Goal: Information Seeking & Learning: Learn about a topic

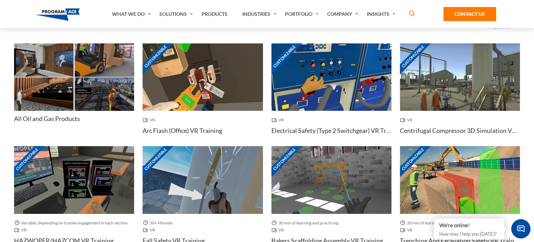
scroll to position [533, 0]
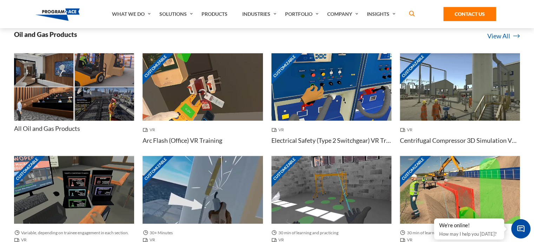
click at [71, 78] on img at bounding box center [43, 69] width 59 height 33
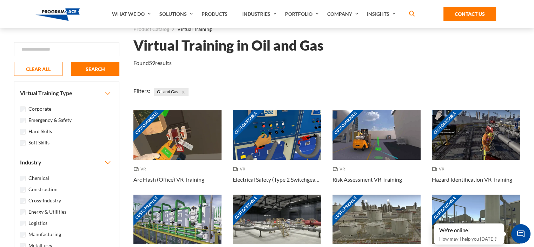
scroll to position [18, 0]
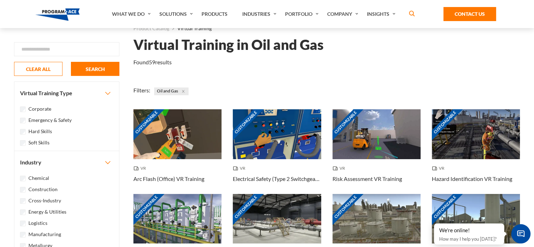
click at [64, 118] on label "Emergency & Safety" at bounding box center [49, 120] width 43 height 8
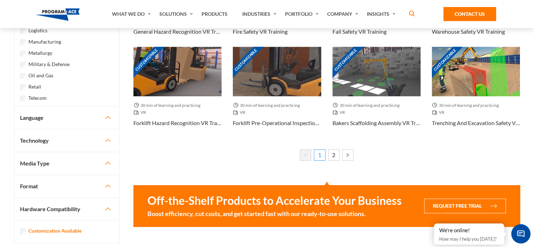
scroll to position [433, 0]
click at [84, 142] on button "Technology" at bounding box center [66, 140] width 105 height 22
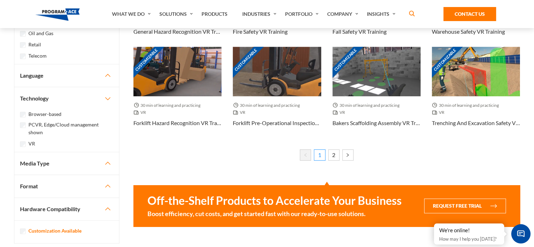
click at [99, 105] on button "Technology" at bounding box center [66, 98] width 105 height 22
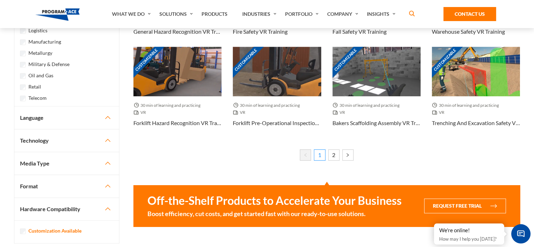
click at [83, 161] on button "Media Type" at bounding box center [66, 163] width 105 height 22
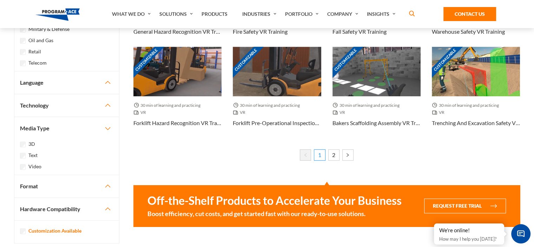
click at [94, 126] on button "Media Type" at bounding box center [66, 128] width 105 height 22
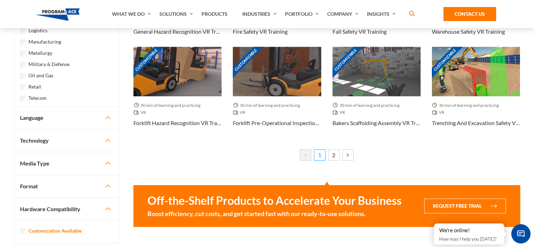
click at [93, 112] on button "Language" at bounding box center [66, 117] width 105 height 22
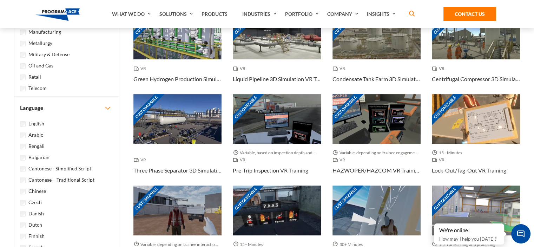
scroll to position [202, 0]
click at [93, 112] on button "Language" at bounding box center [66, 108] width 105 height 22
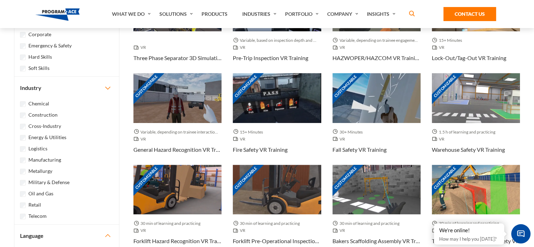
scroll to position [318, 0]
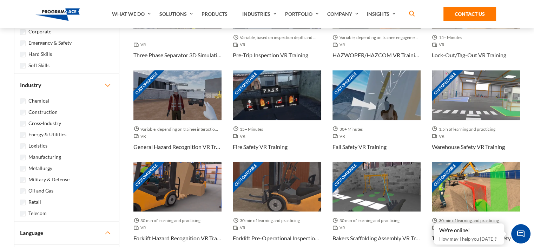
click at [104, 84] on button "Industry" at bounding box center [66, 85] width 105 height 22
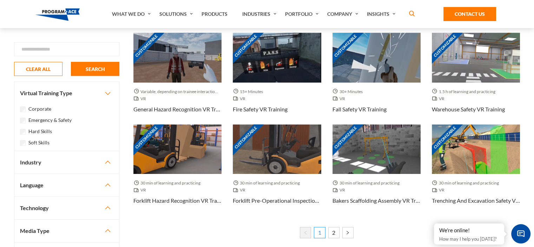
scroll to position [356, 0]
click at [106, 92] on button "Virtual Training Type" at bounding box center [66, 93] width 105 height 22
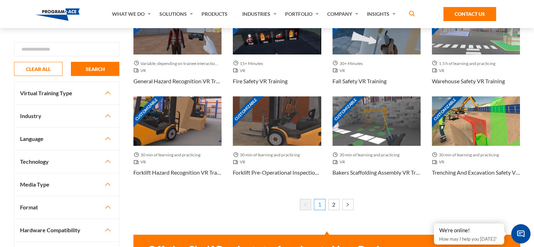
scroll to position [386, 0]
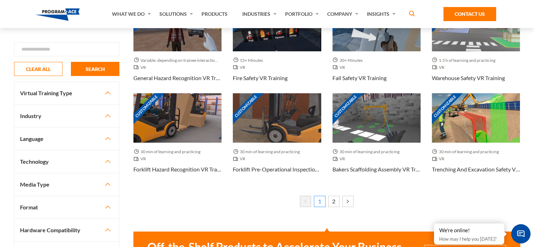
click at [101, 206] on button "Format" at bounding box center [66, 207] width 105 height 22
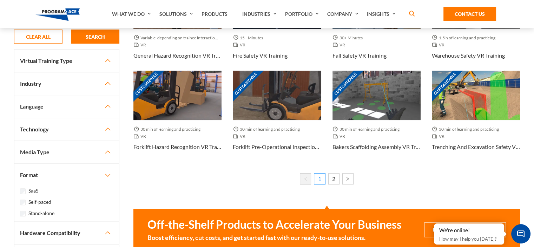
scroll to position [410, 0]
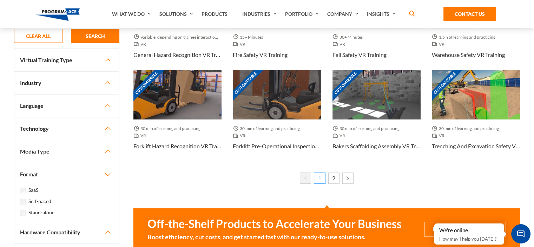
click at [106, 171] on button "Format" at bounding box center [66, 174] width 105 height 22
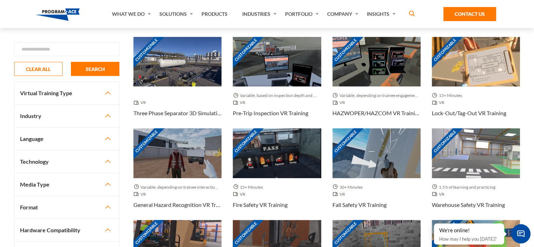
scroll to position [262, 0]
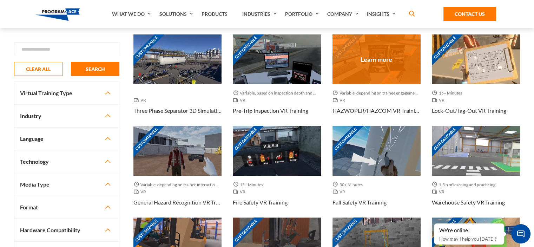
click at [351, 59] on div "Customizable" at bounding box center [377, 59] width 88 height 50
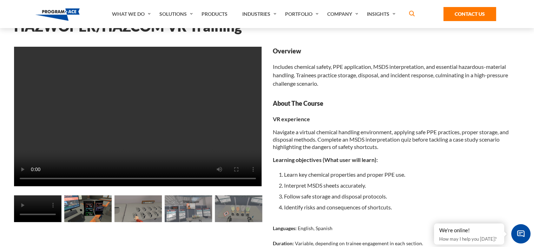
scroll to position [36, 0]
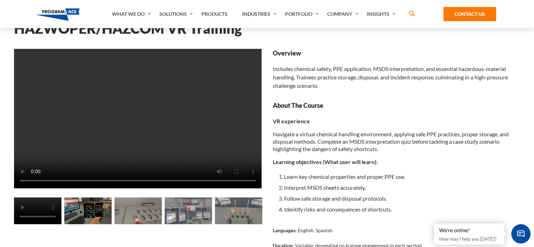
click at [92, 209] on img at bounding box center [87, 210] width 47 height 27
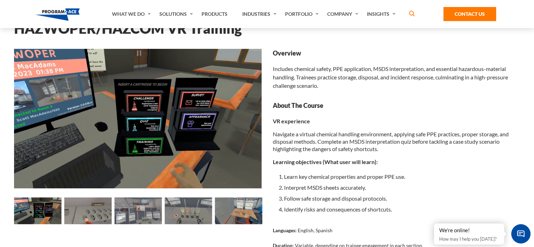
click at [126, 211] on img at bounding box center [138, 210] width 47 height 27
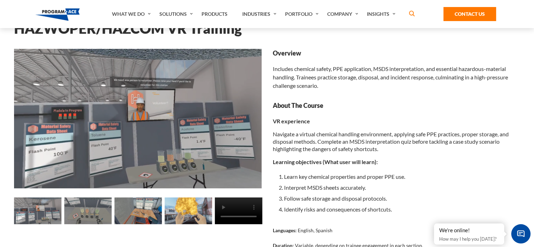
click at [133, 210] on img at bounding box center [138, 210] width 47 height 27
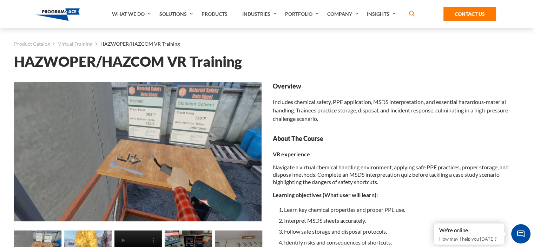
scroll to position [0, 0]
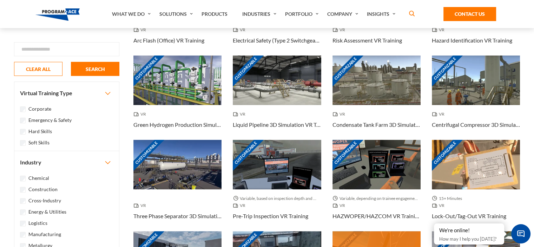
scroll to position [161, 0]
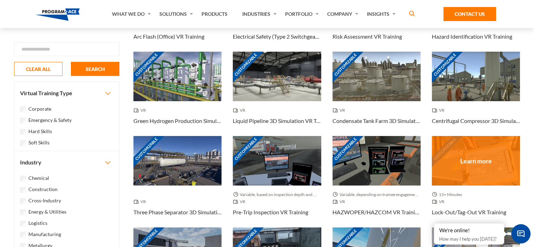
click at [456, 159] on div "Customizable" at bounding box center [476, 161] width 88 height 50
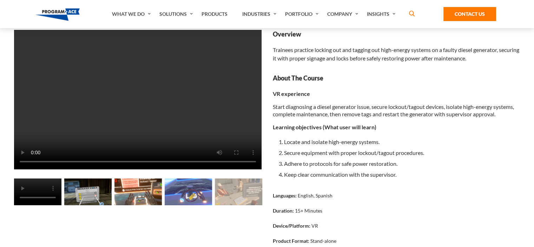
scroll to position [59, 0]
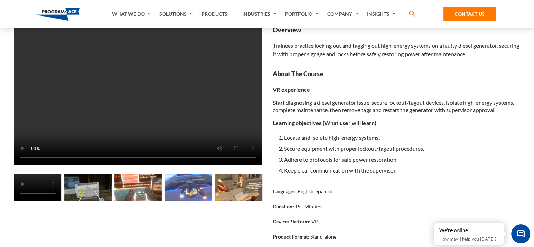
click at [96, 186] on img at bounding box center [87, 187] width 47 height 27
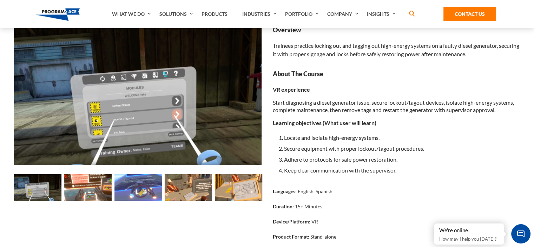
drag, startPoint x: 127, startPoint y: 204, endPoint x: 98, endPoint y: 215, distance: 30.8
click at [98, 215] on div "Loading... Loading..." at bounding box center [137, 194] width 259 height 337
click at [151, 196] on img at bounding box center [138, 187] width 47 height 27
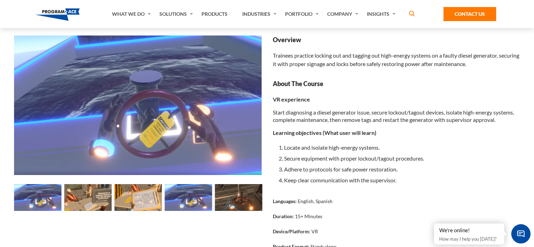
scroll to position [48, 0]
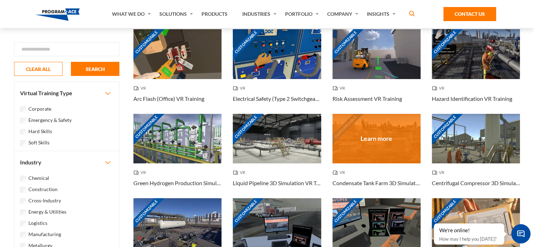
scroll to position [98, 0]
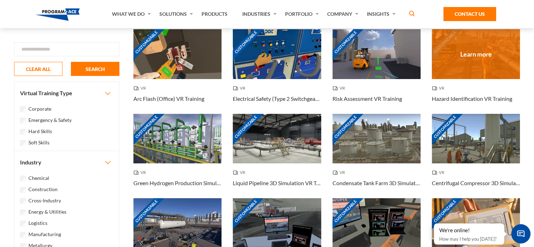
click at [453, 44] on div "Customizable" at bounding box center [476, 54] width 88 height 50
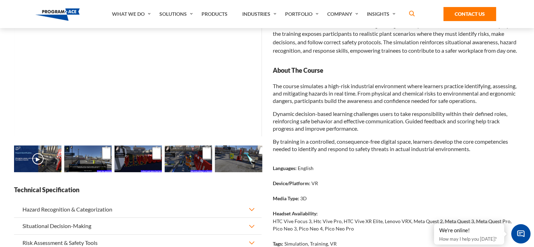
scroll to position [98, 0]
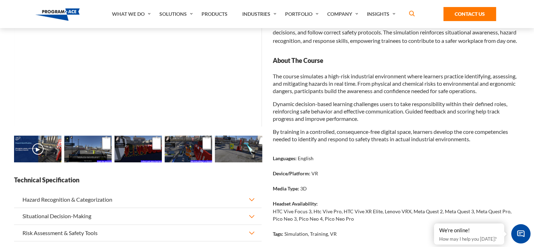
click at [93, 151] on img at bounding box center [87, 149] width 47 height 27
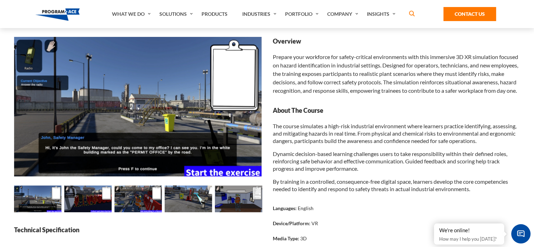
scroll to position [47, 0]
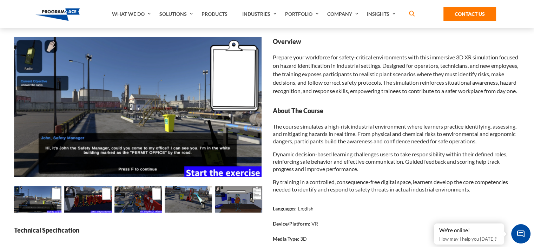
click at [123, 191] on img at bounding box center [138, 199] width 47 height 27
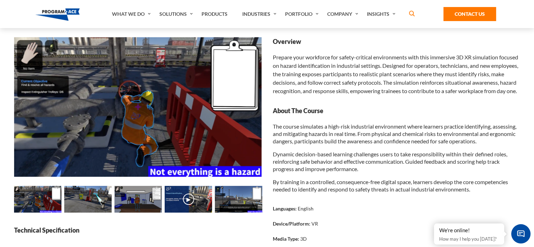
click at [102, 193] on img at bounding box center [87, 199] width 47 height 27
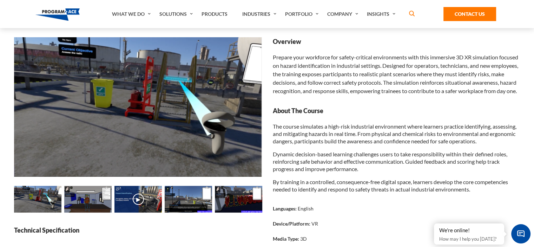
click at [175, 199] on img at bounding box center [188, 199] width 47 height 27
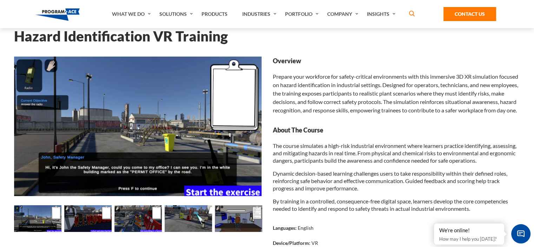
scroll to position [28, 0]
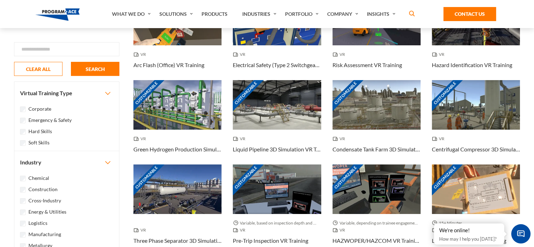
scroll to position [137, 0]
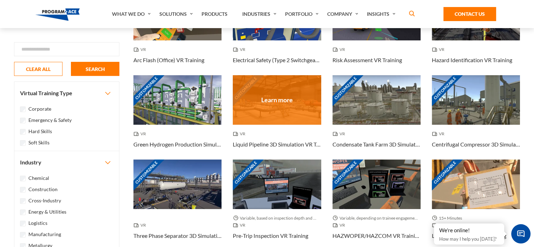
click at [289, 94] on div "Customizable" at bounding box center [277, 100] width 88 height 50
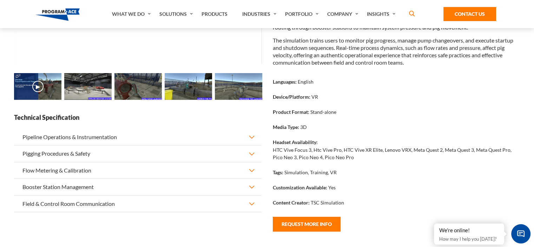
scroll to position [162, 0]
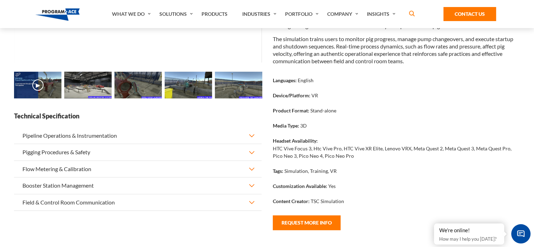
drag, startPoint x: 321, startPoint y: 162, endPoint x: 299, endPoint y: 90, distance: 75.4
click at [299, 90] on div "Languages: English" at bounding box center [397, 83] width 248 height 15
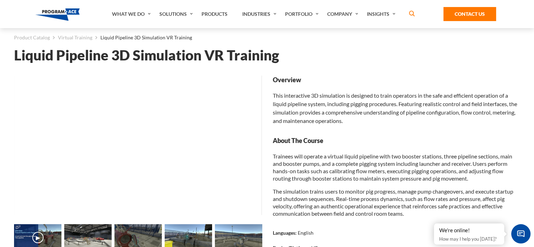
scroll to position [0, 0]
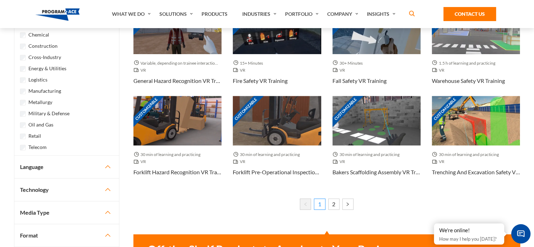
scroll to position [397, 0]
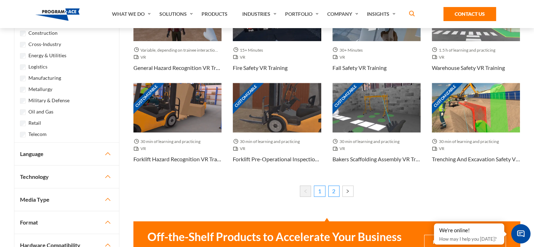
click at [333, 192] on link "2" at bounding box center [333, 190] width 11 height 11
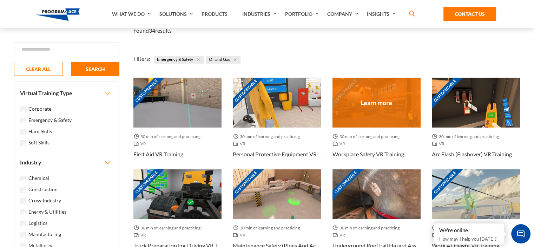
scroll to position [48, 0]
